Goal: Information Seeking & Learning: Learn about a topic

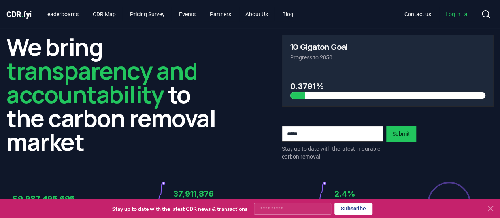
click at [489, 211] on icon at bounding box center [489, 207] width 9 height 9
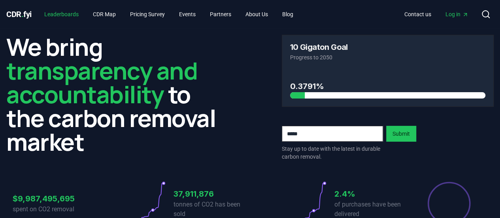
click at [73, 15] on link "Leaderboards" at bounding box center [61, 14] width 47 height 14
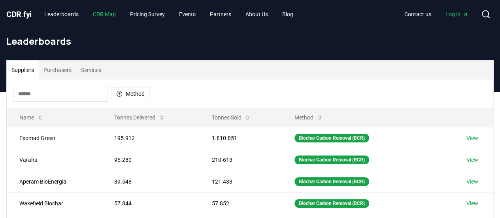
click at [102, 12] on link "CDR Map" at bounding box center [104, 14] width 36 height 14
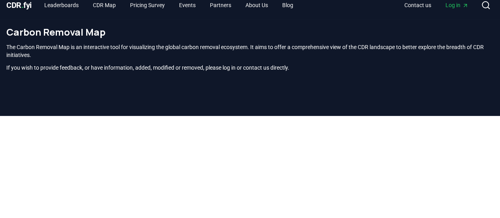
scroll to position [3, 0]
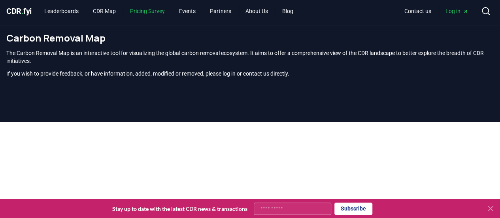
click at [148, 8] on link "Pricing Survey" at bounding box center [147, 11] width 47 height 14
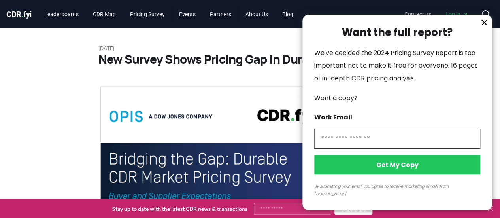
click at [485, 25] on icon "information" at bounding box center [483, 22] width 5 height 5
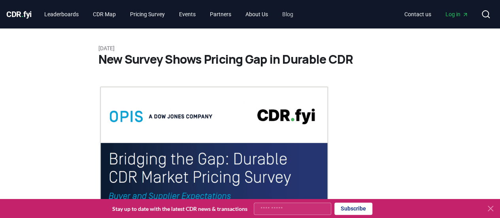
click at [299, 10] on link "Blog" at bounding box center [288, 14] width 24 height 14
click at [299, 9] on link "Blog" at bounding box center [288, 14] width 24 height 14
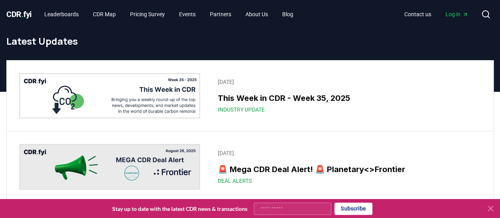
click at [127, 98] on img at bounding box center [109, 95] width 180 height 45
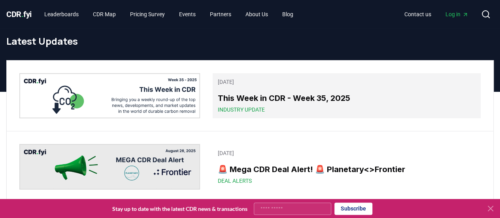
click at [249, 105] on span "Industry Update" at bounding box center [240, 109] width 47 height 8
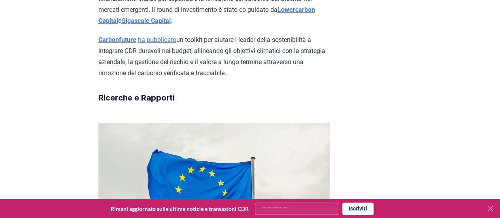
scroll to position [1665, 0]
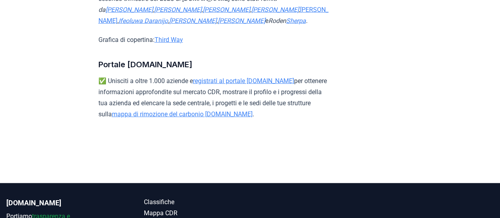
scroll to position [5410, 0]
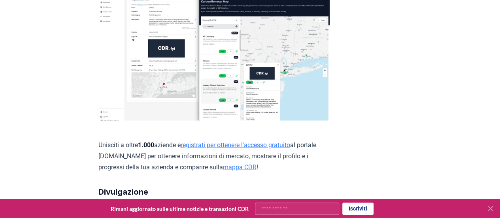
scroll to position [2297, 0]
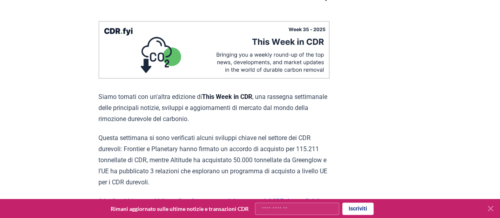
scroll to position [0, 0]
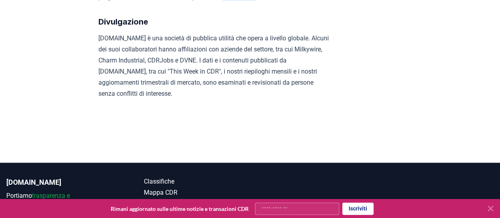
scroll to position [2045, 0]
